Goal: Obtain resource: Obtain resource

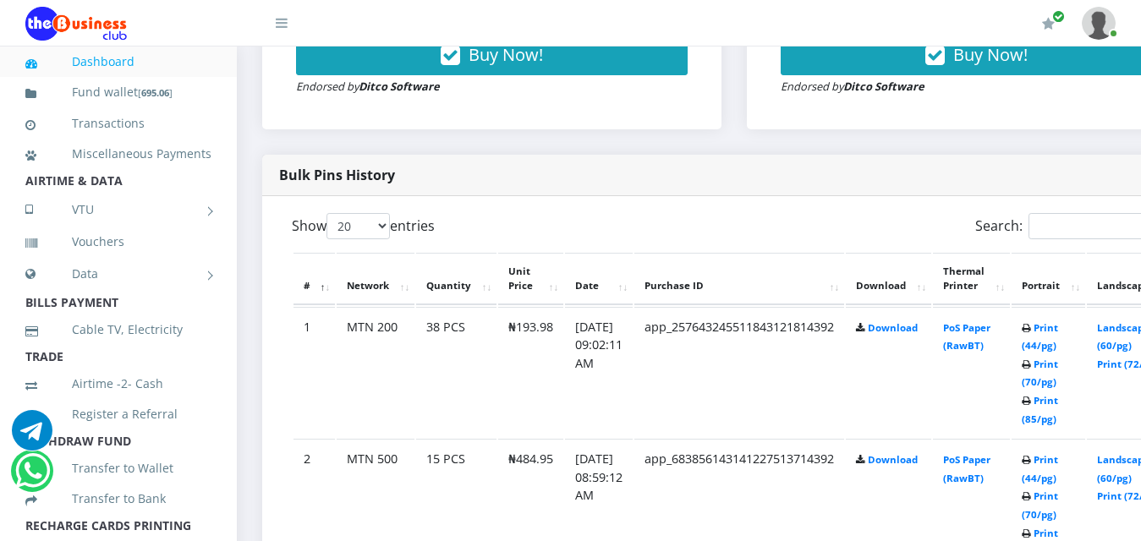
scroll to position [812, 0]
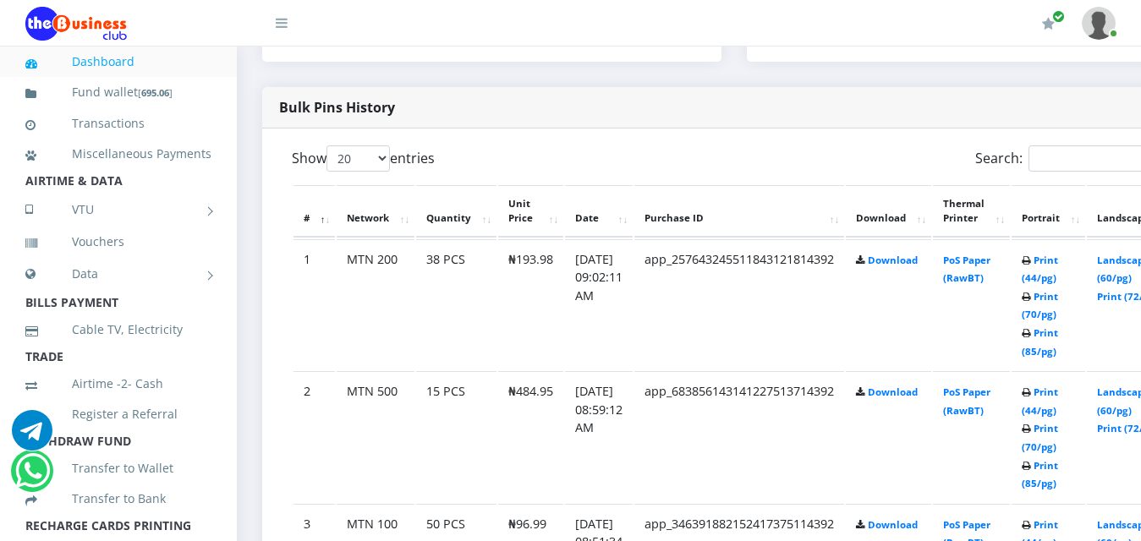
click at [1031, 332] on icon at bounding box center [1026, 334] width 9 height 10
click at [1031, 336] on icon at bounding box center [1026, 334] width 9 height 10
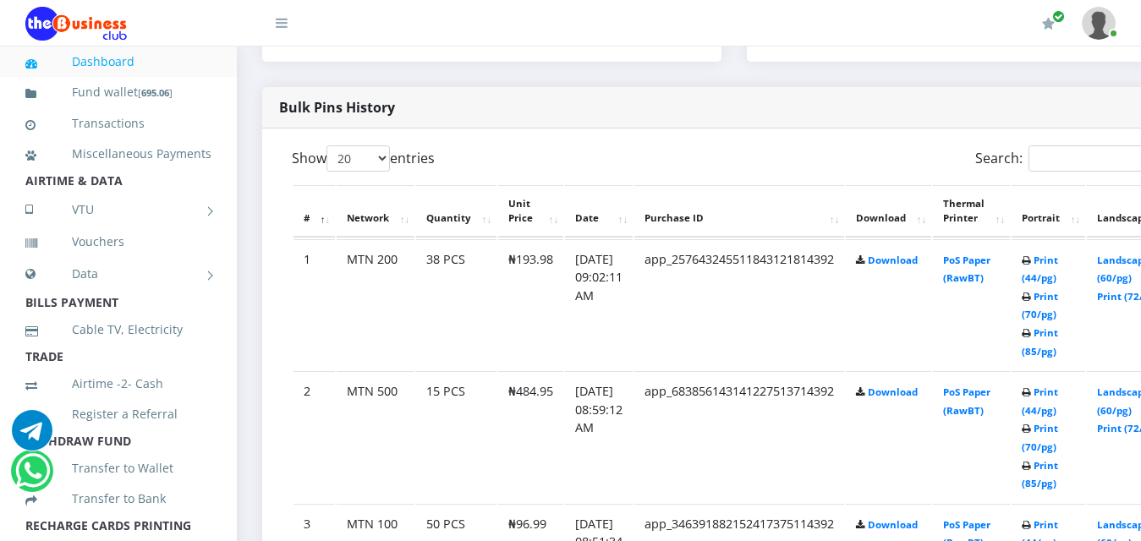
click at [1031, 336] on icon at bounding box center [1026, 334] width 9 height 10
click at [1031, 300] on icon at bounding box center [1026, 298] width 9 height 10
click at [1047, 304] on td "Print (44/pg) Print (70/pg) Print (85/pg)" at bounding box center [1049, 304] width 74 height 131
click at [1031, 303] on icon at bounding box center [1026, 298] width 9 height 10
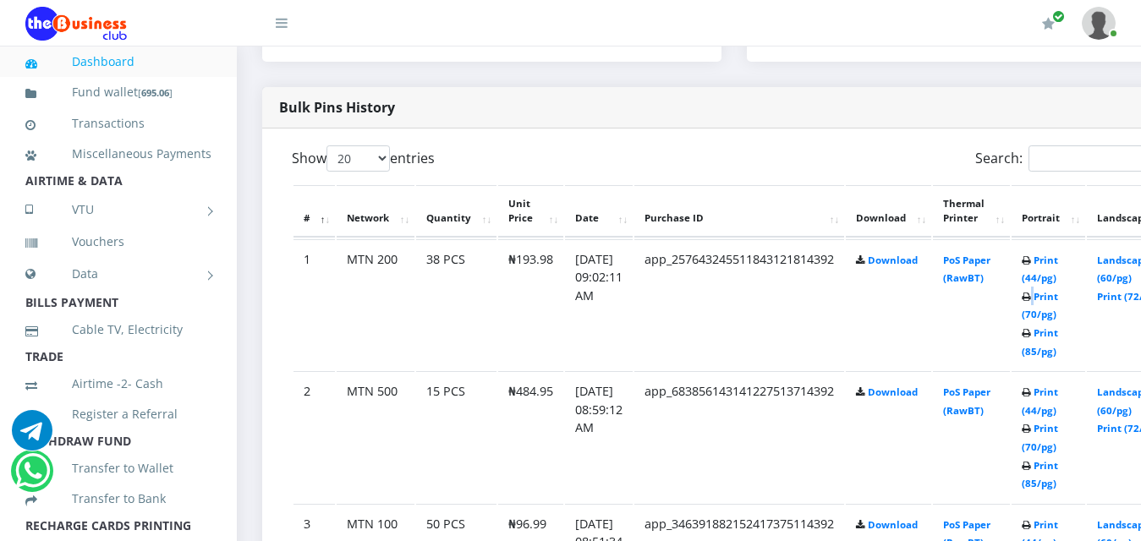
click at [1031, 303] on icon at bounding box center [1026, 298] width 9 height 10
click at [1031, 265] on icon at bounding box center [1026, 261] width 9 height 10
click at [1047, 268] on td "Print (44/pg) Print (70/pg) Print (85/pg)" at bounding box center [1049, 304] width 74 height 131
click at [1046, 271] on td "Print (44/pg) Print (70/pg) Print (85/pg)" at bounding box center [1049, 304] width 74 height 131
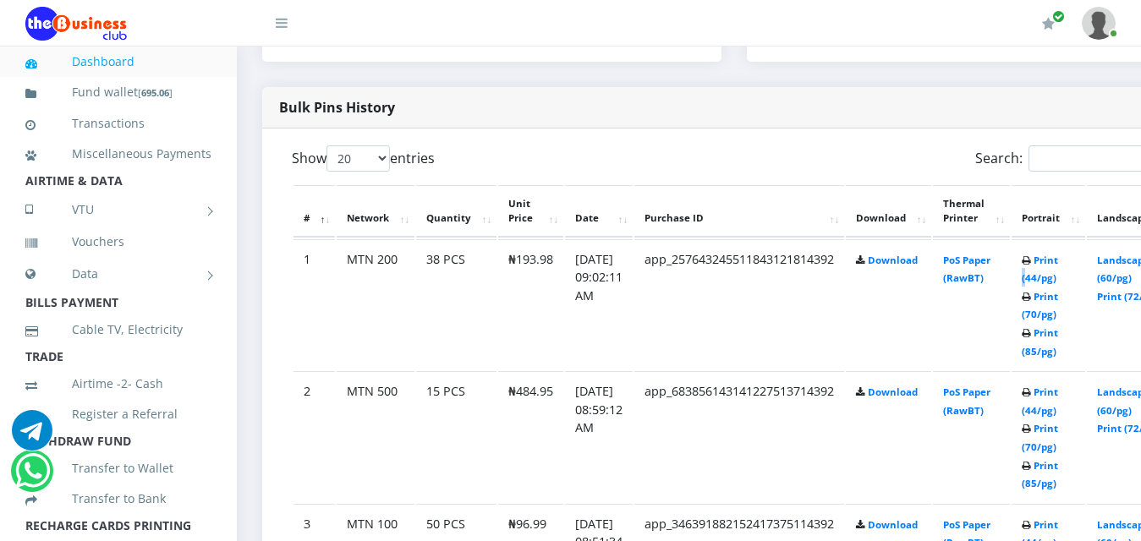
click at [1046, 272] on td "Print (44/pg) Print (70/pg) Print (85/pg)" at bounding box center [1049, 304] width 74 height 131
drag, startPoint x: 1046, startPoint y: 272, endPoint x: 1048, endPoint y: 339, distance: 66.8
click at [1031, 339] on icon at bounding box center [1026, 334] width 9 height 10
click at [1047, 341] on td "Print (44/pg) Print (70/pg) Print (85/pg)" at bounding box center [1049, 304] width 74 height 131
click at [1046, 343] on td "Print (44/pg) Print (70/pg) Print (85/pg)" at bounding box center [1049, 304] width 74 height 131
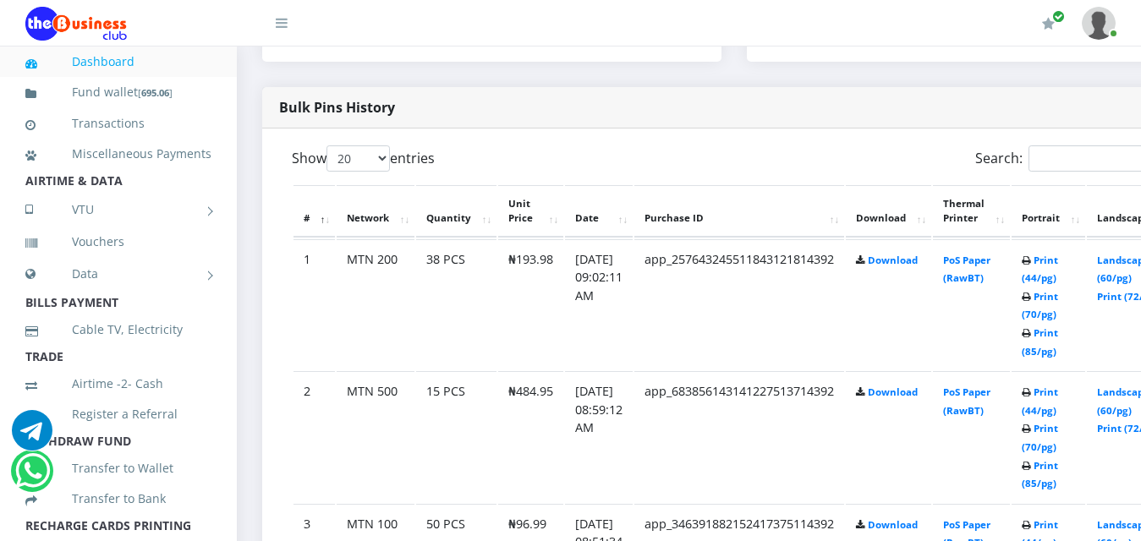
click at [1046, 344] on td "Print (44/pg) Print (70/pg) Print (85/pg)" at bounding box center [1049, 304] width 74 height 131
click at [1045, 344] on td "Print (44/pg) Print (70/pg) Print (85/pg)" at bounding box center [1049, 304] width 74 height 131
drag, startPoint x: 1045, startPoint y: 344, endPoint x: 1061, endPoint y: 336, distance: 17.4
click at [1058, 336] on link "Print (85/pg)" at bounding box center [1040, 341] width 36 height 31
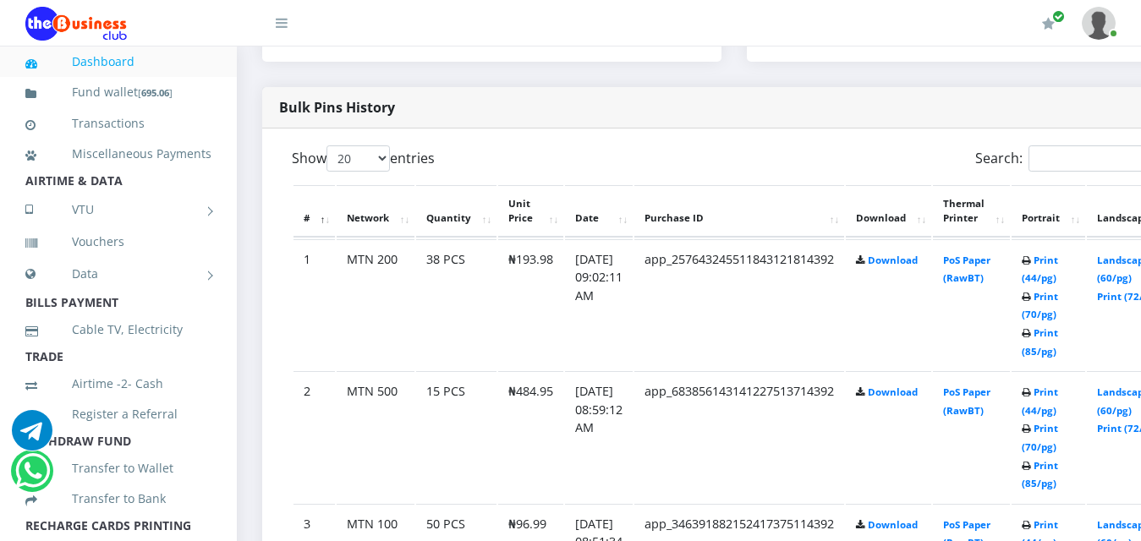
click at [1056, 298] on b "Print (44/pg) Print (70/pg) Print (85/pg)" at bounding box center [1040, 306] width 36 height 104
click at [1031, 298] on icon at bounding box center [1026, 298] width 9 height 10
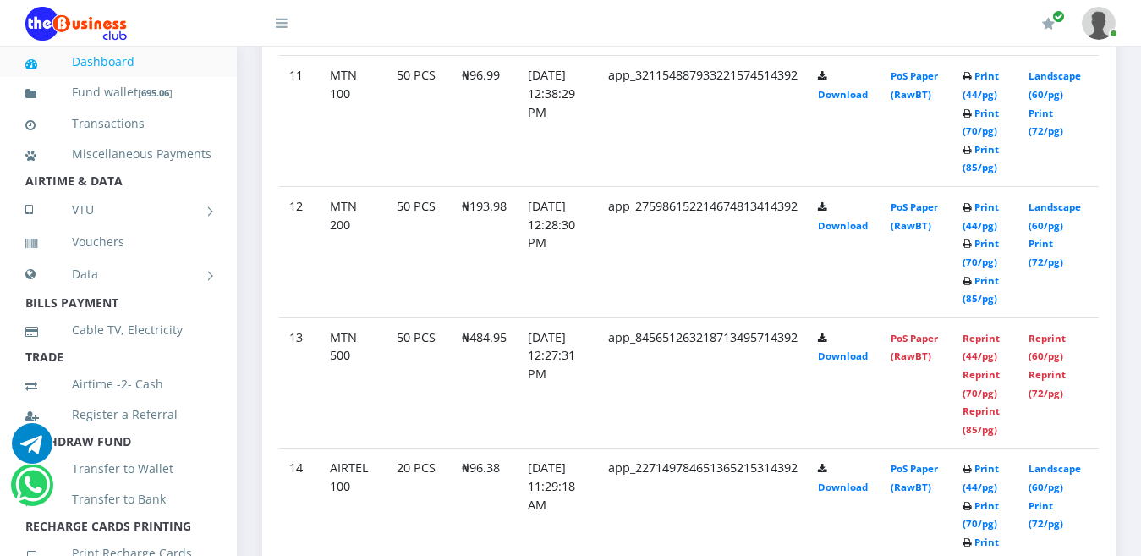
scroll to position [2339, 0]
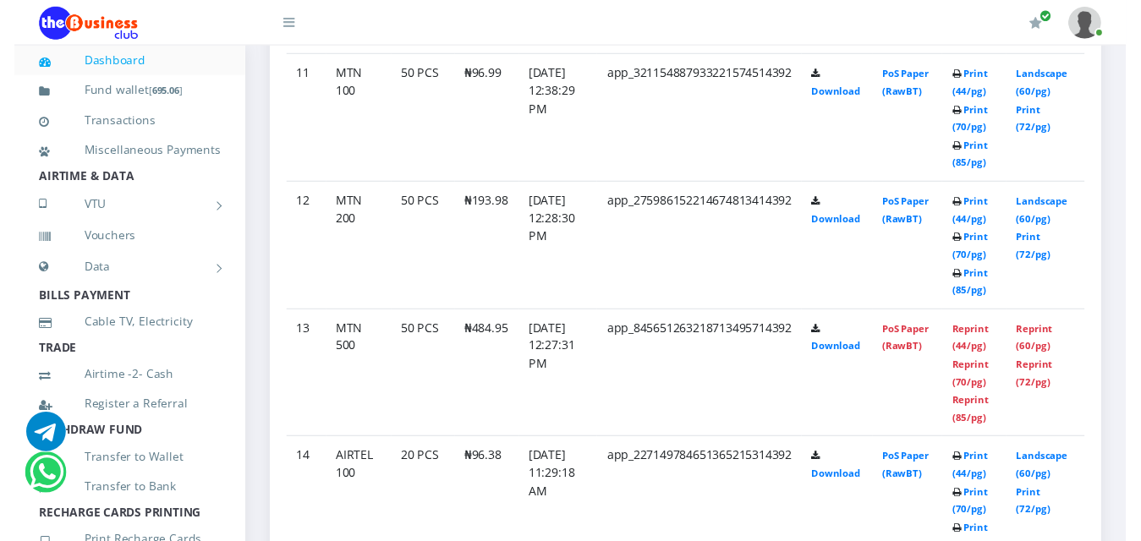
scroll to position [2609, 0]
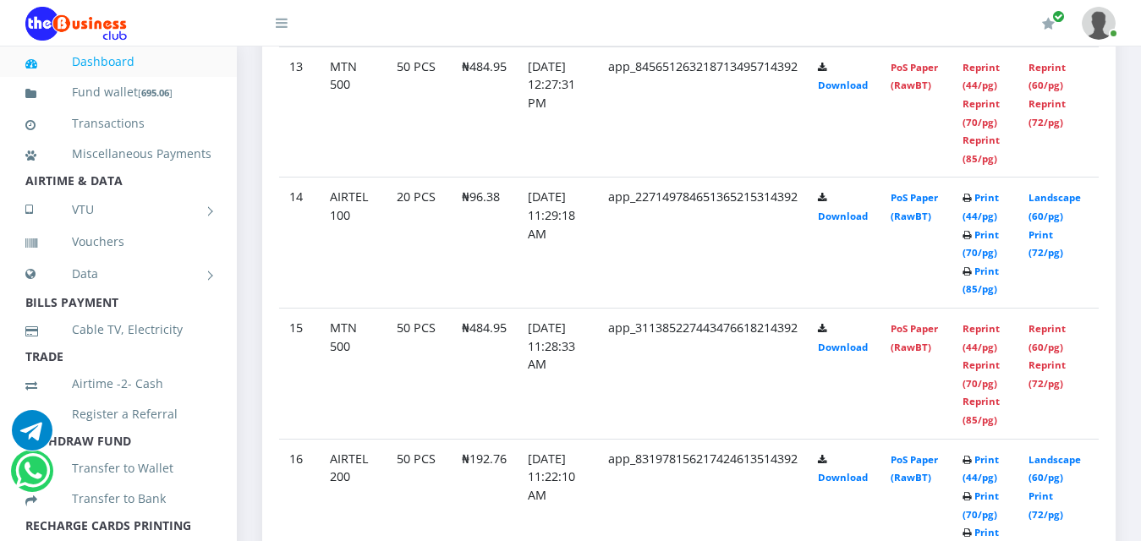
drag, startPoint x: 633, startPoint y: 173, endPoint x: 606, endPoint y: 168, distance: 27.4
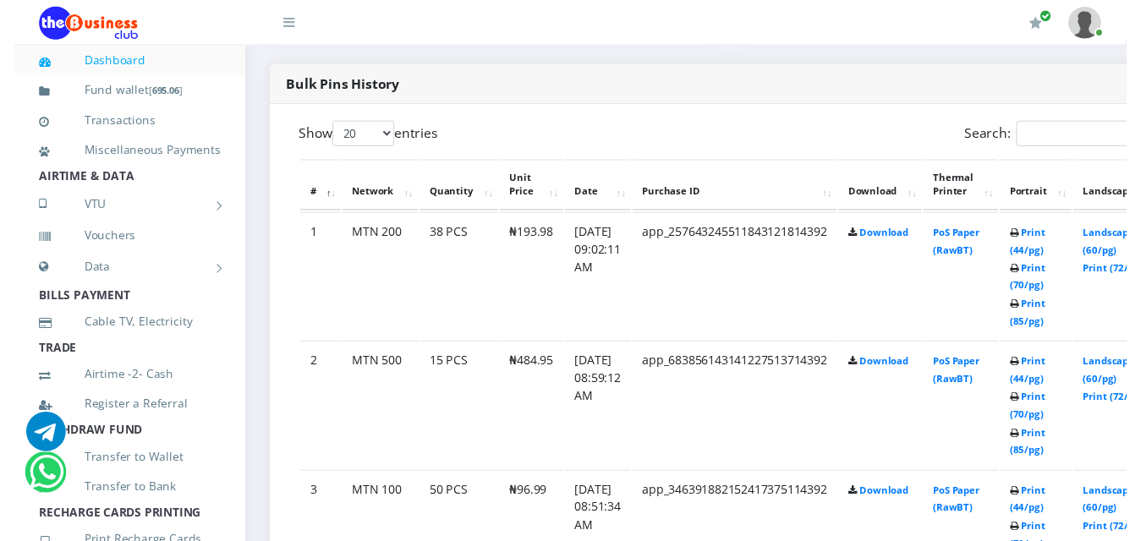
scroll to position [849, 0]
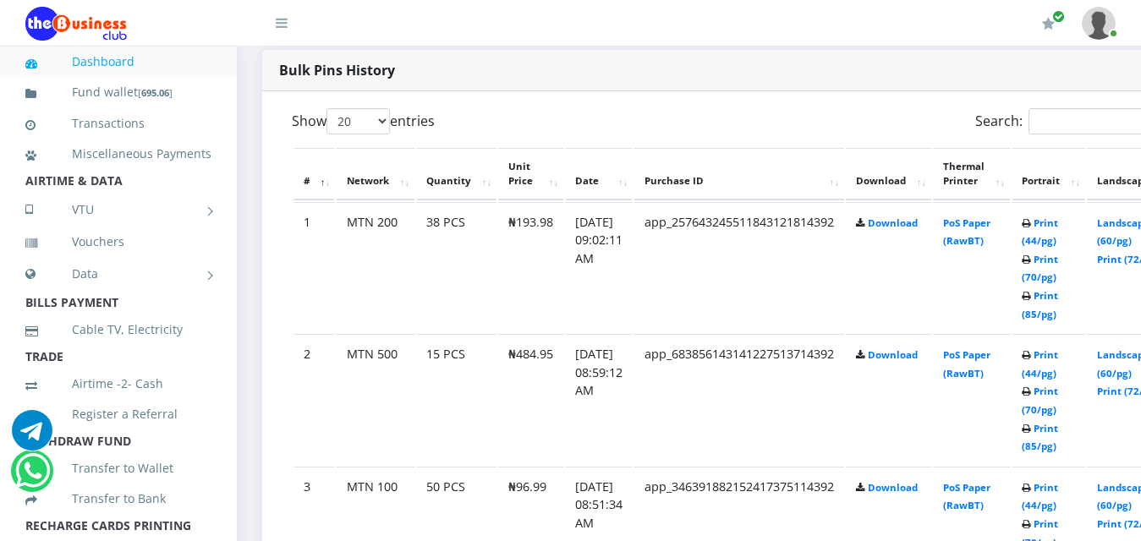
click at [1031, 434] on icon at bounding box center [1026, 430] width 9 height 10
click at [1031, 392] on icon at bounding box center [1026, 392] width 9 height 10
click at [1031, 393] on icon at bounding box center [1026, 392] width 9 height 10
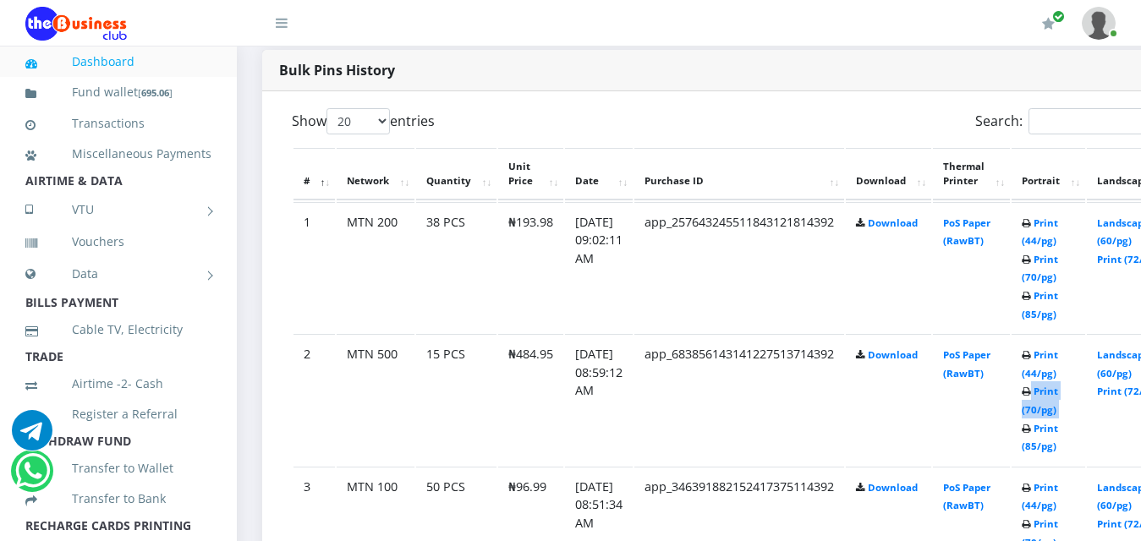
drag, startPoint x: 1055, startPoint y: 393, endPoint x: 1054, endPoint y: 427, distance: 33.9
click at [1031, 427] on icon at bounding box center [1026, 430] width 9 height 10
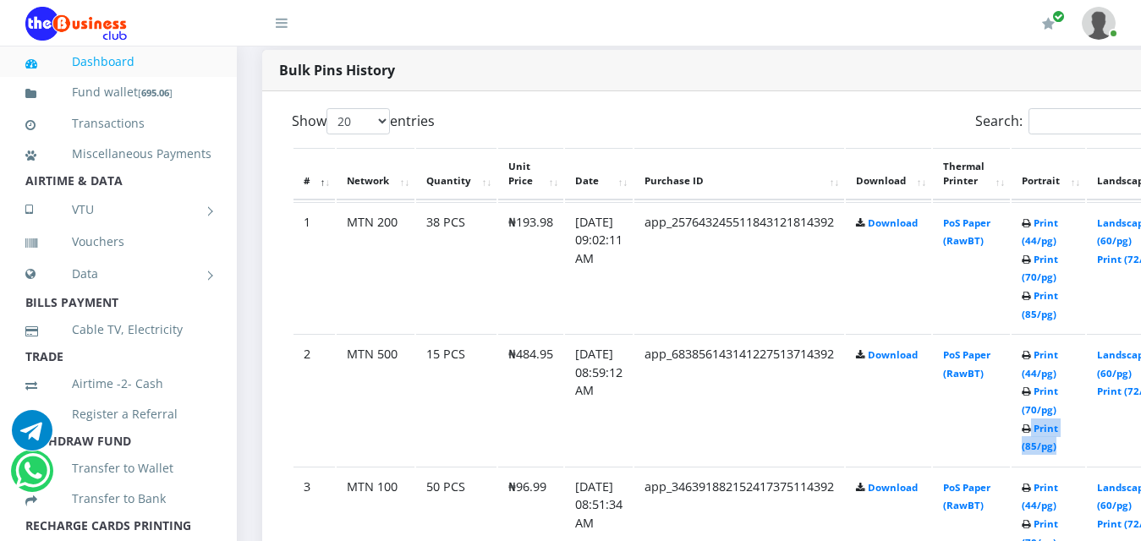
click at [1031, 427] on icon at bounding box center [1026, 430] width 9 height 10
drag, startPoint x: 1054, startPoint y: 427, endPoint x: 1044, endPoint y: 425, distance: 10.5
click at [1044, 425] on td "Print (44/pg) Print (70/pg) Print (85/pg)" at bounding box center [1049, 399] width 74 height 131
click at [1031, 358] on icon at bounding box center [1026, 356] width 9 height 10
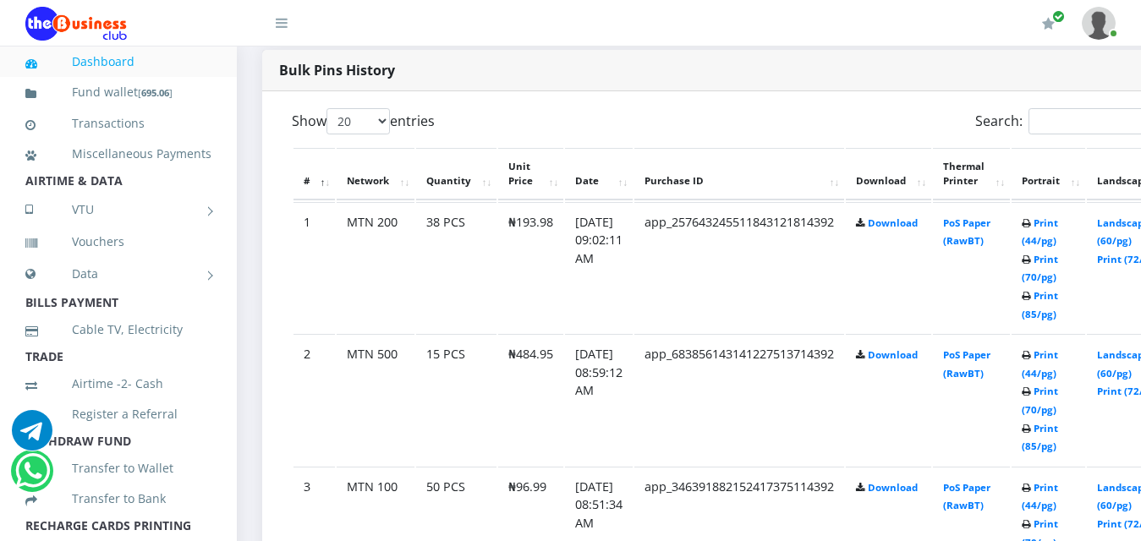
click at [1031, 359] on icon at bounding box center [1026, 356] width 9 height 10
click at [1031, 361] on icon at bounding box center [1026, 356] width 9 height 10
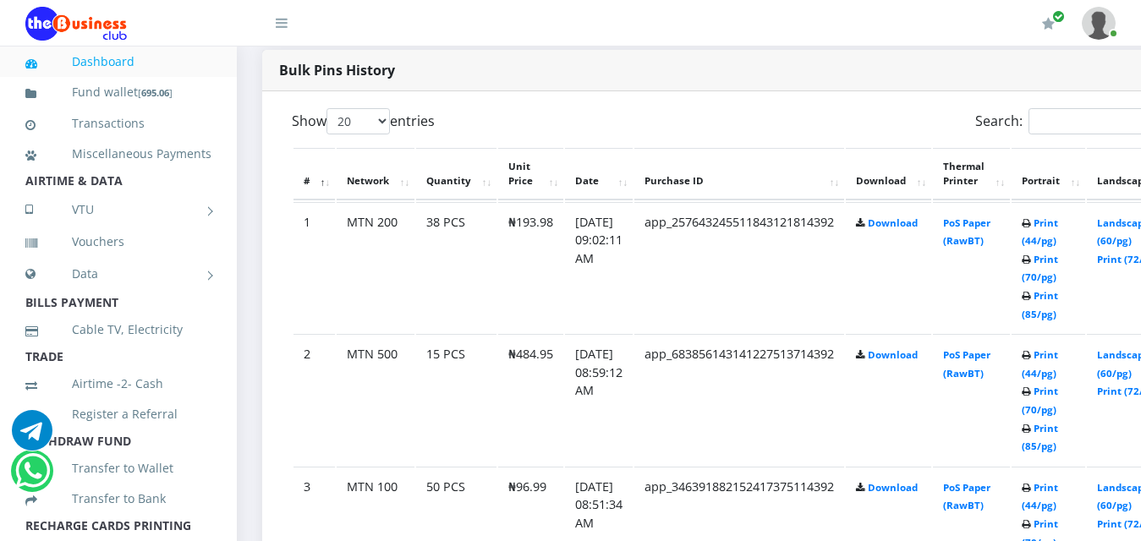
click at [1055, 424] on td "Print (44/pg) Print (70/pg) Print (85/pg)" at bounding box center [1049, 399] width 74 height 131
click at [1047, 419] on td "Print (44/pg) Print (70/pg) Print (85/pg)" at bounding box center [1049, 399] width 74 height 131
click at [1058, 397] on link "Print (70/pg)" at bounding box center [1040, 400] width 36 height 31
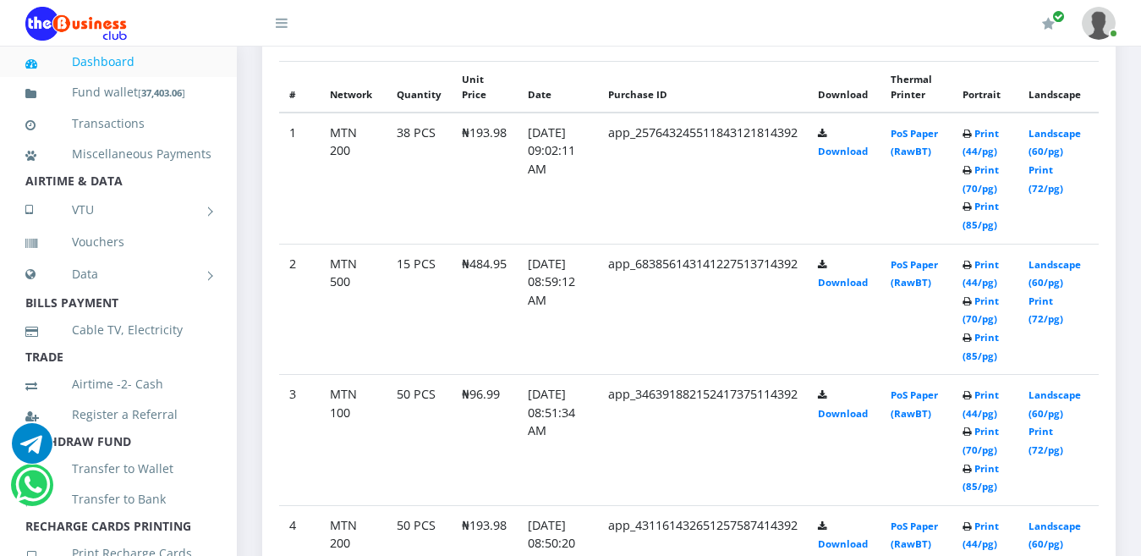
scroll to position [902, 0]
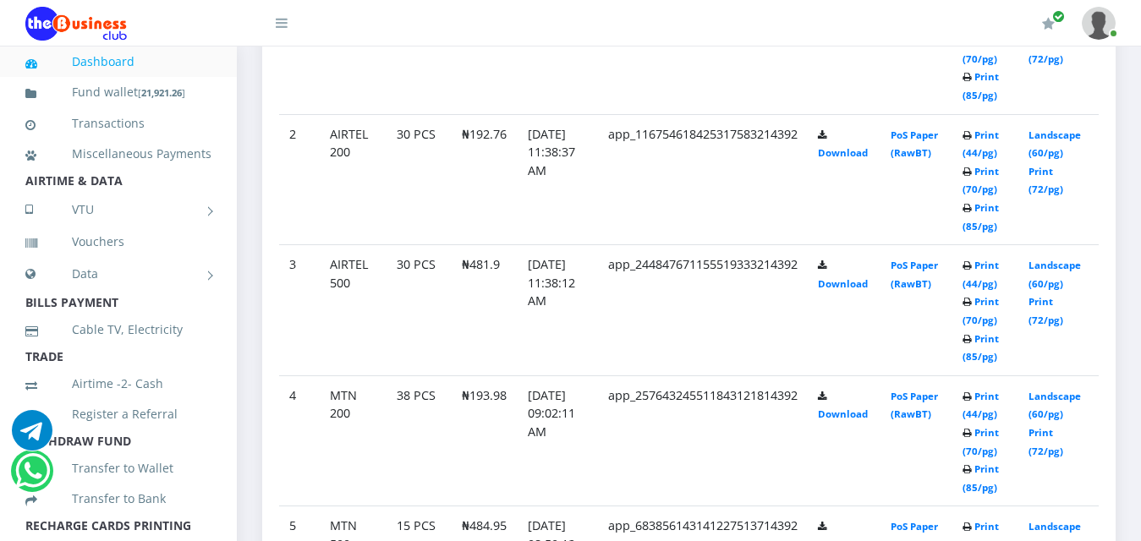
scroll to position [1032, 0]
click at [991, 101] on link "Print (85/pg)" at bounding box center [980, 85] width 36 height 31
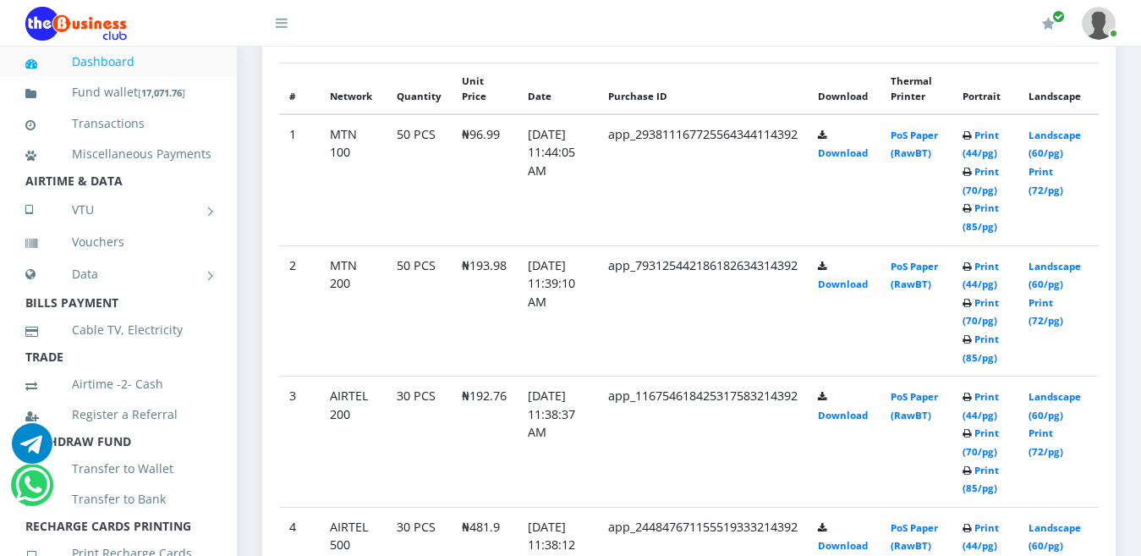
scroll to position [972, 0]
click at [988, 201] on link "Print (85/pg)" at bounding box center [980, 216] width 36 height 31
click at [973, 183] on b "Print (44/pg) Print (70/pg) Print (85/pg)" at bounding box center [980, 181] width 36 height 104
click at [972, 184] on small "Print (44/pg) Print (70/pg) Print (85/pg)" at bounding box center [980, 181] width 36 height 104
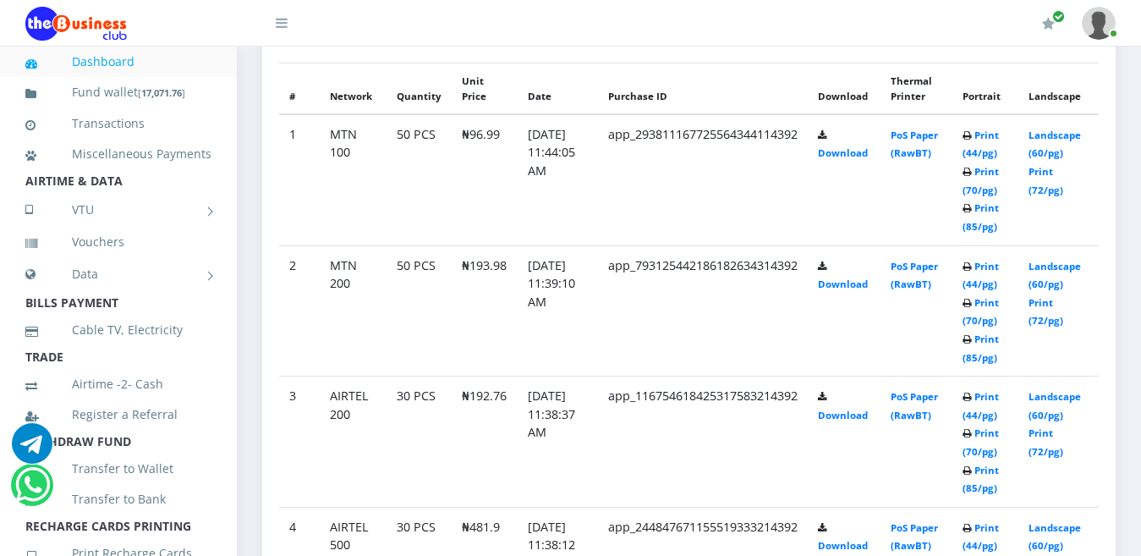
click at [972, 184] on small "Print (44/pg) Print (70/pg) Print (85/pg)" at bounding box center [980, 181] width 36 height 104
click at [972, 204] on icon at bounding box center [966, 209] width 9 height 10
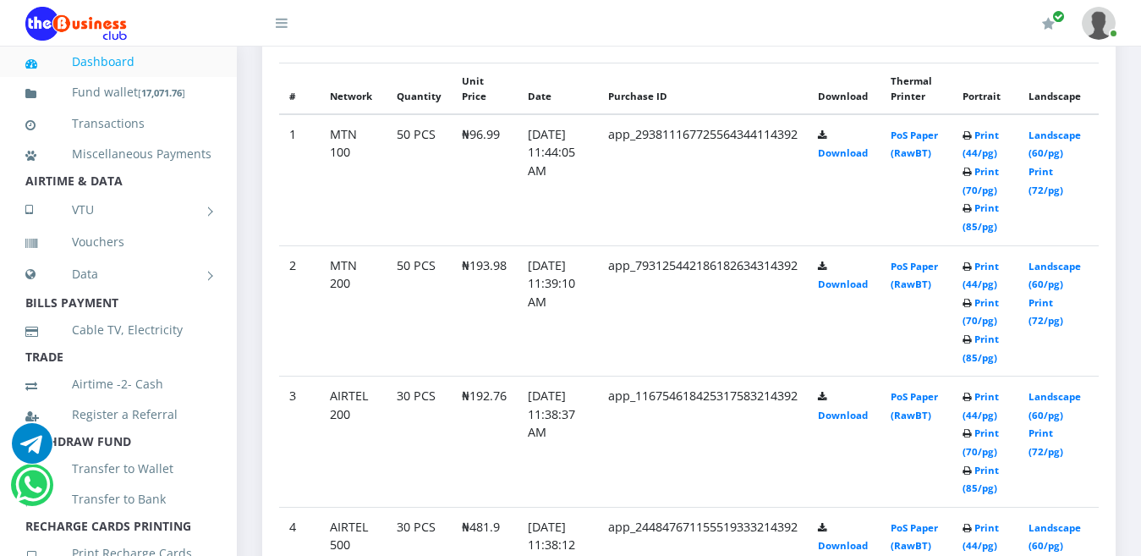
click at [972, 204] on icon at bounding box center [966, 209] width 9 height 10
click at [982, 184] on b "Print (44/pg) Print (70/pg) Print (85/pg)" at bounding box center [980, 181] width 36 height 104
click at [982, 185] on b "Print (44/pg) Print (70/pg) Print (85/pg)" at bounding box center [980, 181] width 36 height 104
click at [992, 201] on link "Print (85/pg)" at bounding box center [980, 216] width 36 height 31
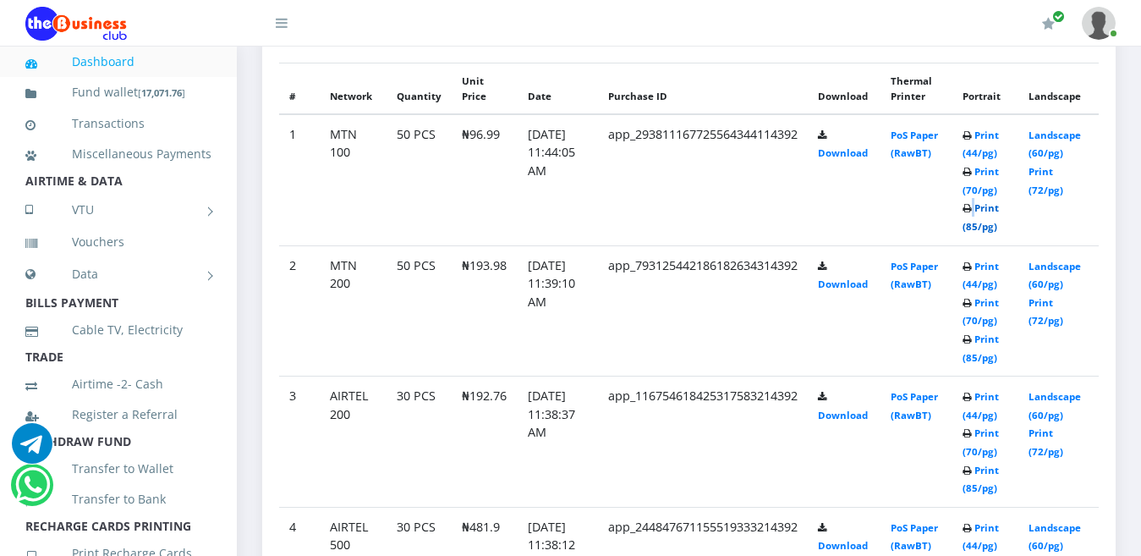
click at [992, 201] on link "Print (85/pg)" at bounding box center [980, 216] width 36 height 31
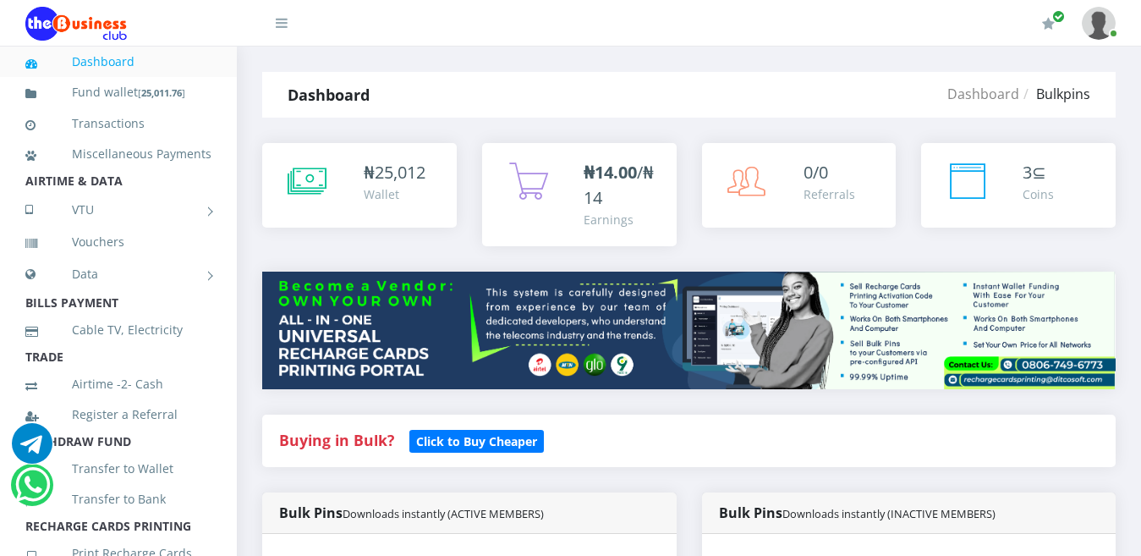
scroll to position [972, 0]
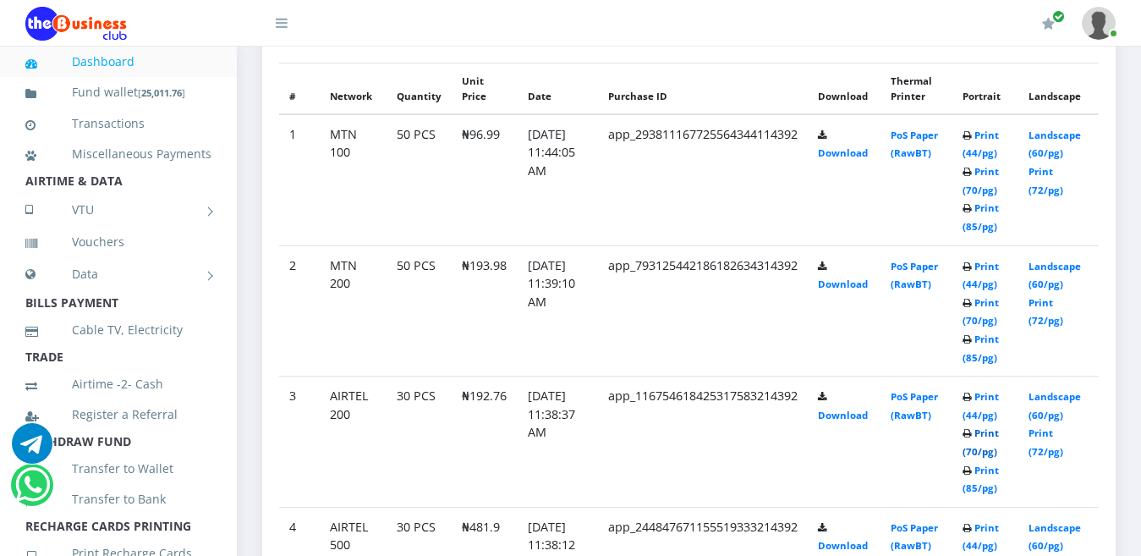
click at [984, 426] on link "Print (70/pg)" at bounding box center [980, 441] width 36 height 31
click at [984, 463] on link "Print (85/pg)" at bounding box center [980, 478] width 36 height 31
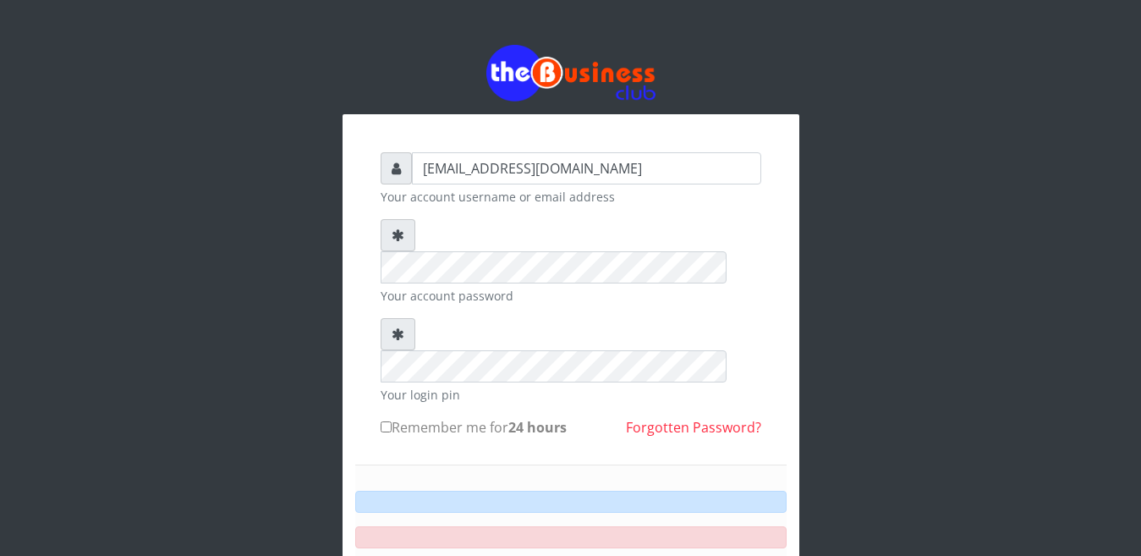
click at [387, 421] on input "Remember me for 24 hours" at bounding box center [386, 426] width 11 height 11
checkbox input "true"
click at [393, 417] on label "Remember me for 24 hours" at bounding box center [474, 427] width 186 height 20
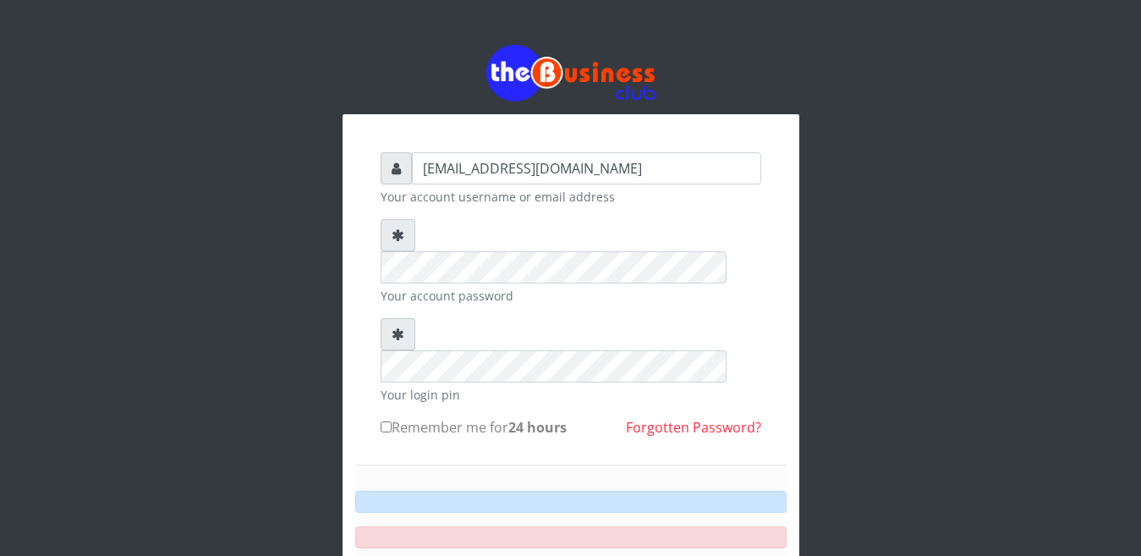
click at [392, 421] on input "Remember me for 24 hours" at bounding box center [386, 426] width 11 height 11
checkbox input "true"
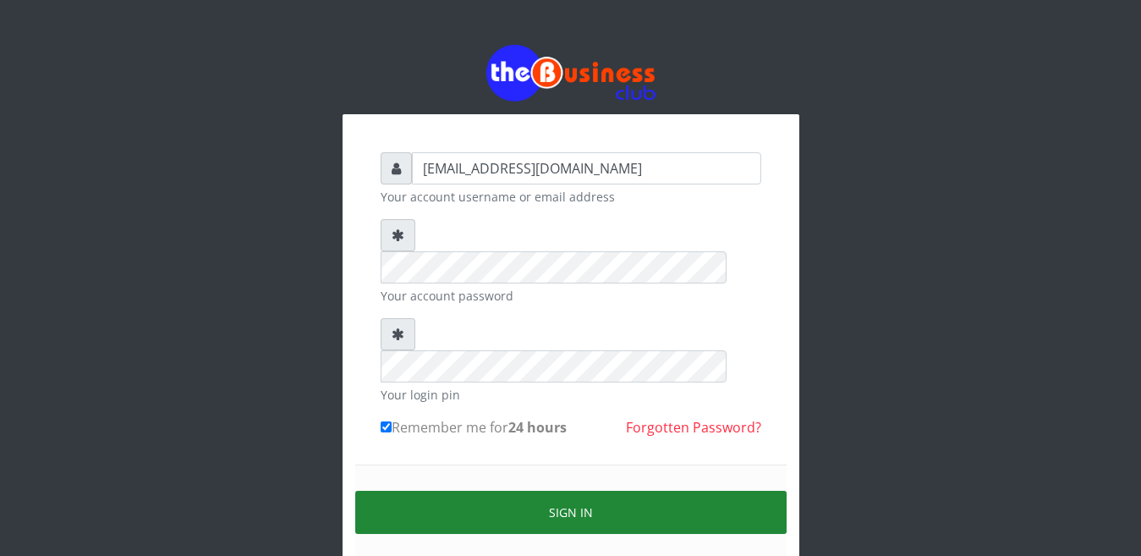
click at [590, 491] on button "Sign in" at bounding box center [570, 512] width 431 height 43
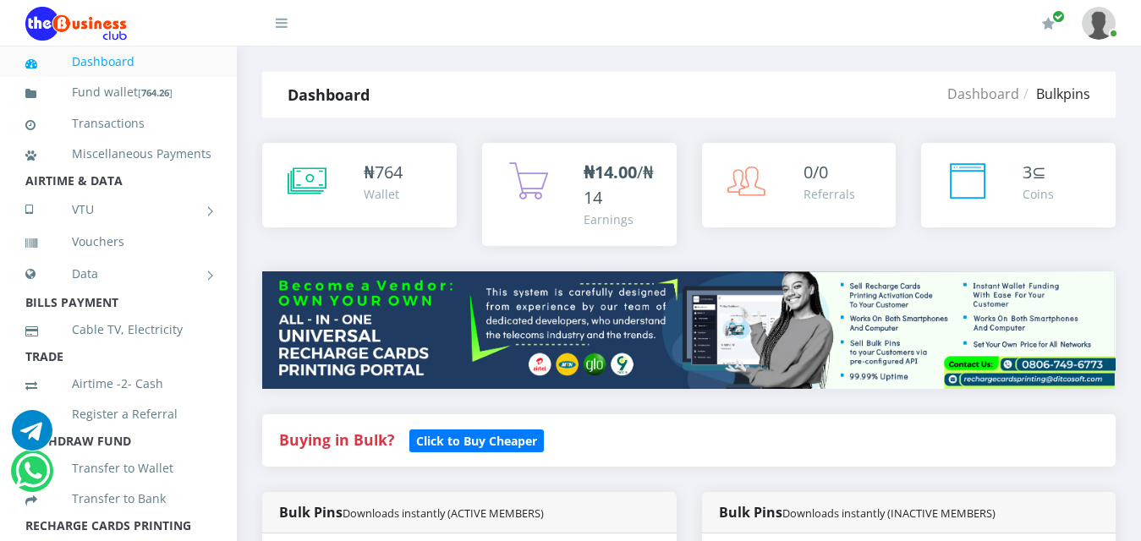
scroll to position [885, 0]
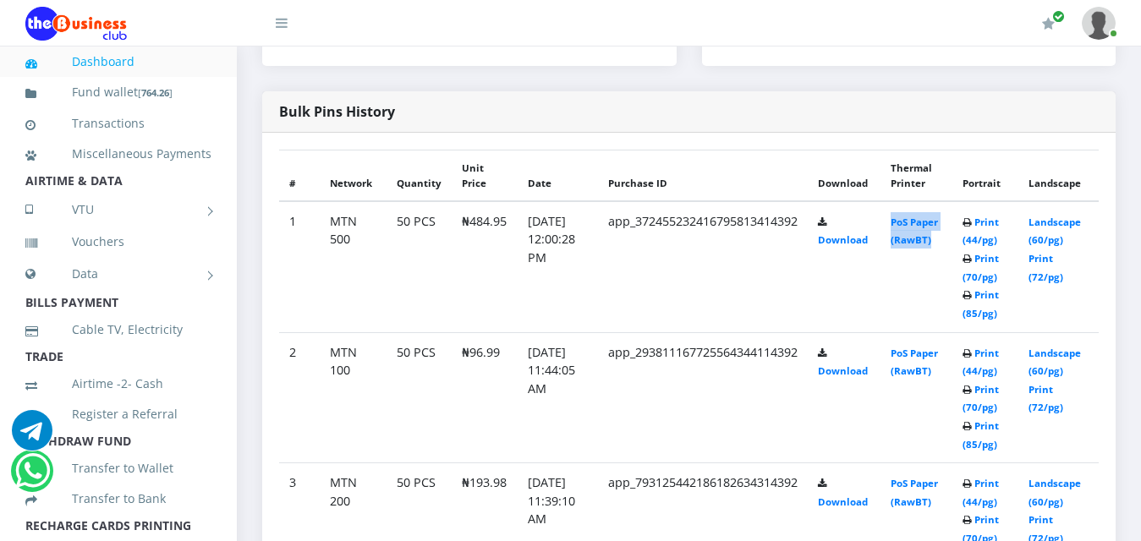
drag, startPoint x: 0, startPoint y: 0, endPoint x: 966, endPoint y: 241, distance: 995.5
click at [952, 241] on td "PoS Paper (RawBT)" at bounding box center [916, 266] width 72 height 131
click at [987, 252] on link "Print (70/pg)" at bounding box center [980, 267] width 36 height 31
click at [972, 255] on icon at bounding box center [966, 260] width 9 height 10
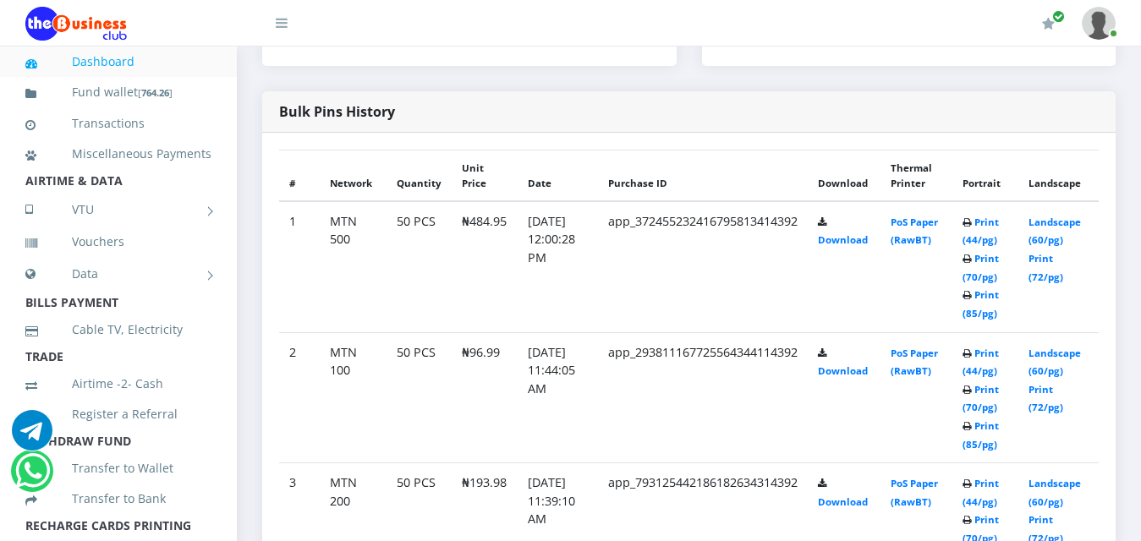
click at [952, 244] on td "PoS Paper (RawBT)" at bounding box center [916, 266] width 72 height 131
click at [972, 255] on icon at bounding box center [966, 260] width 9 height 10
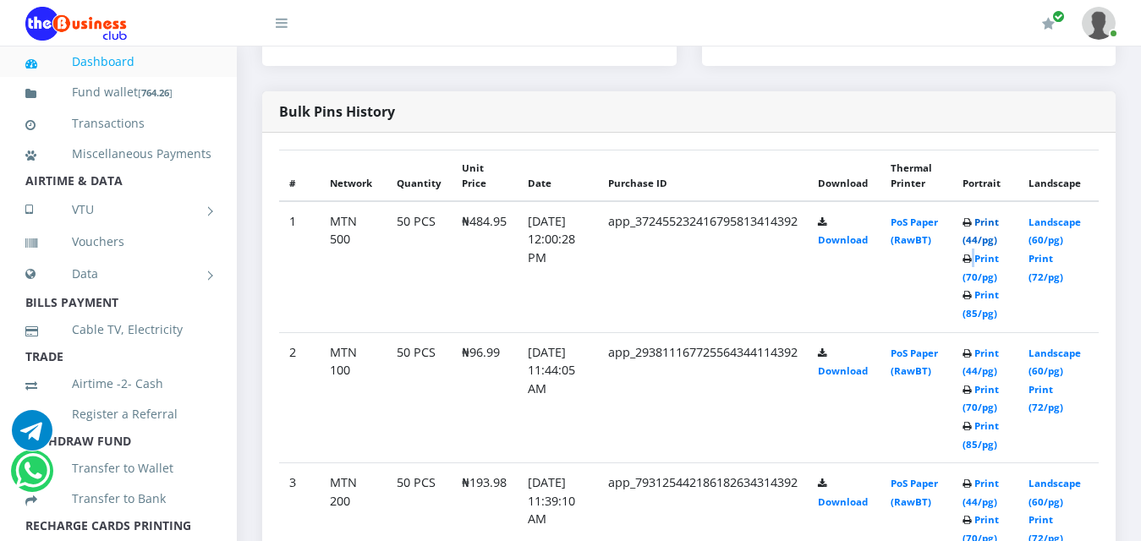
click at [987, 217] on link "Print (44/pg)" at bounding box center [980, 231] width 36 height 31
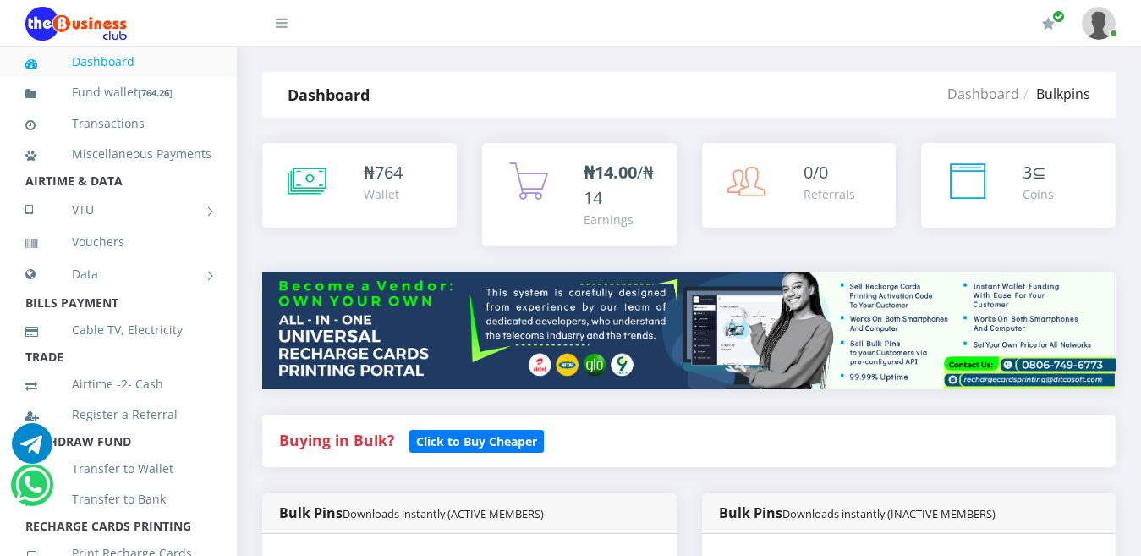
scroll to position [2229, 0]
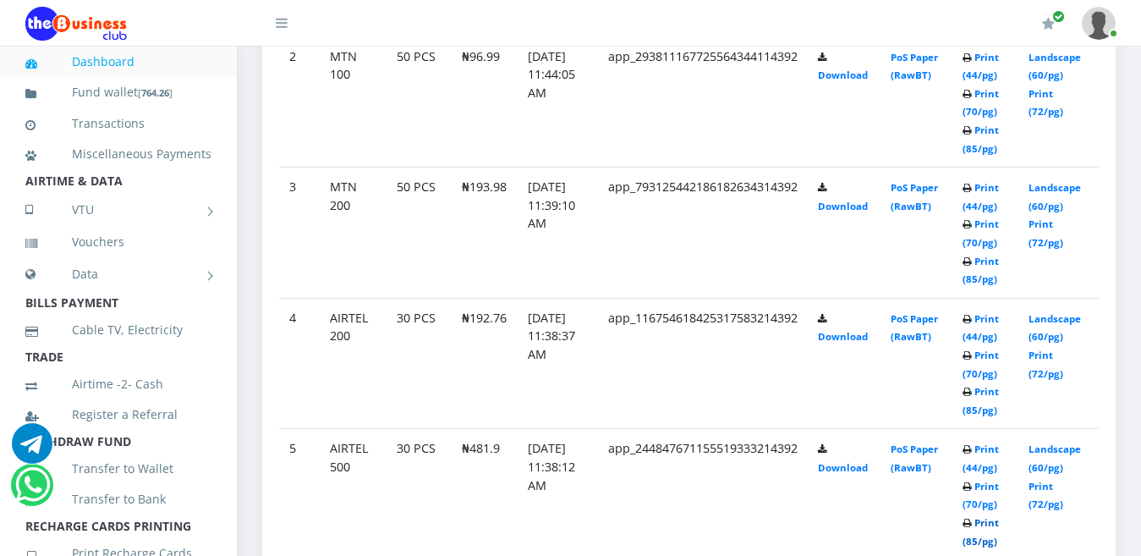
click at [984, 516] on link "Print (85/pg)" at bounding box center [980, 531] width 36 height 31
click at [972, 518] on icon at bounding box center [966, 523] width 9 height 10
click at [967, 429] on td "Print (44/pg) Print (70/pg) Print (85/pg)" at bounding box center [985, 494] width 66 height 131
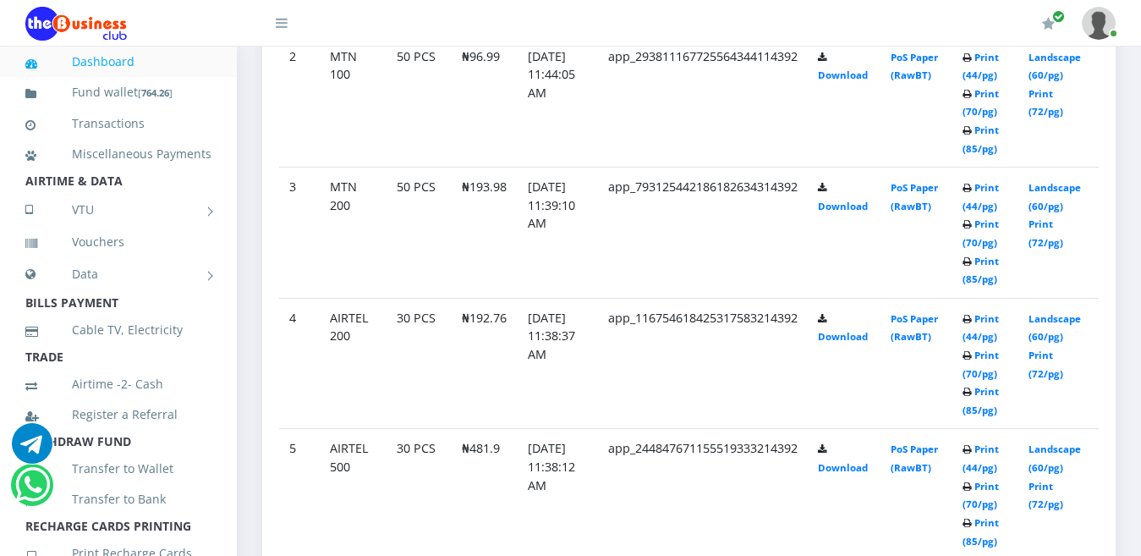
click at [967, 429] on td "Print (44/pg) Print (70/pg) Print (85/pg)" at bounding box center [985, 494] width 66 height 131
click at [988, 442] on link "Print (44/pg)" at bounding box center [980, 457] width 36 height 31
